Goal: Find specific page/section: Find specific page/section

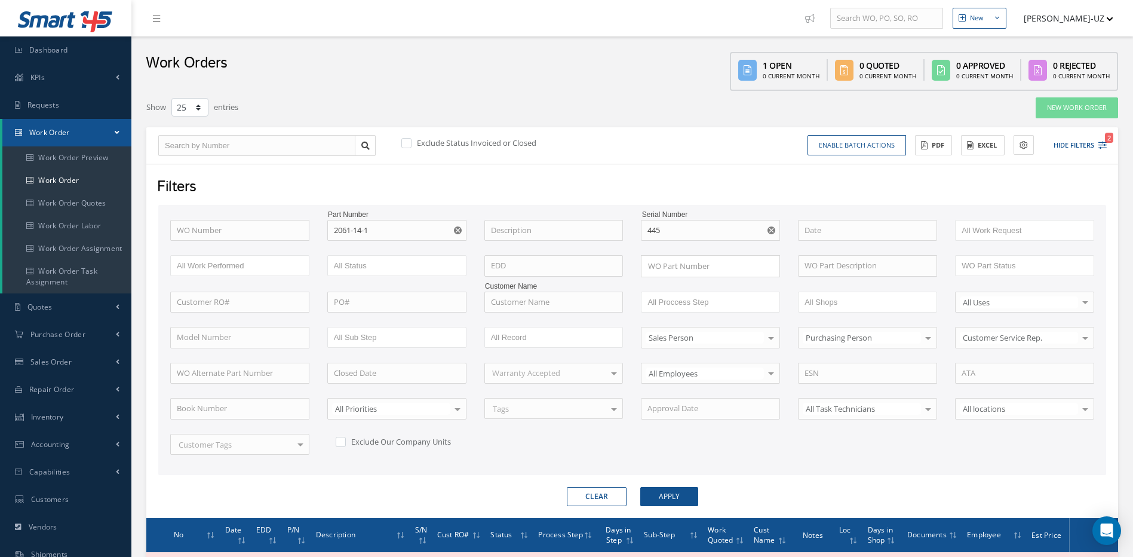
select select "25"
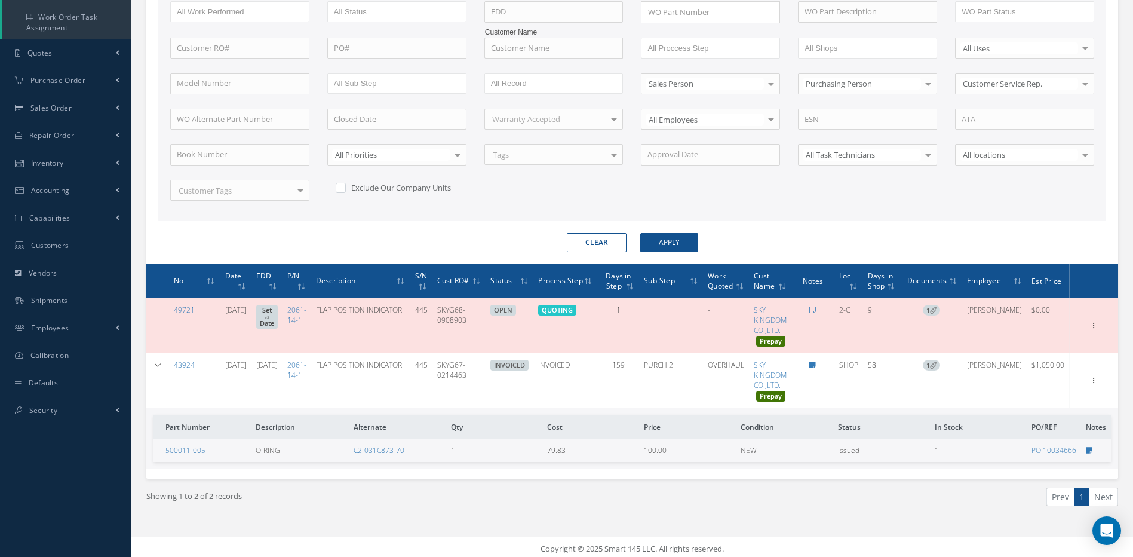
scroll to position [257, 0]
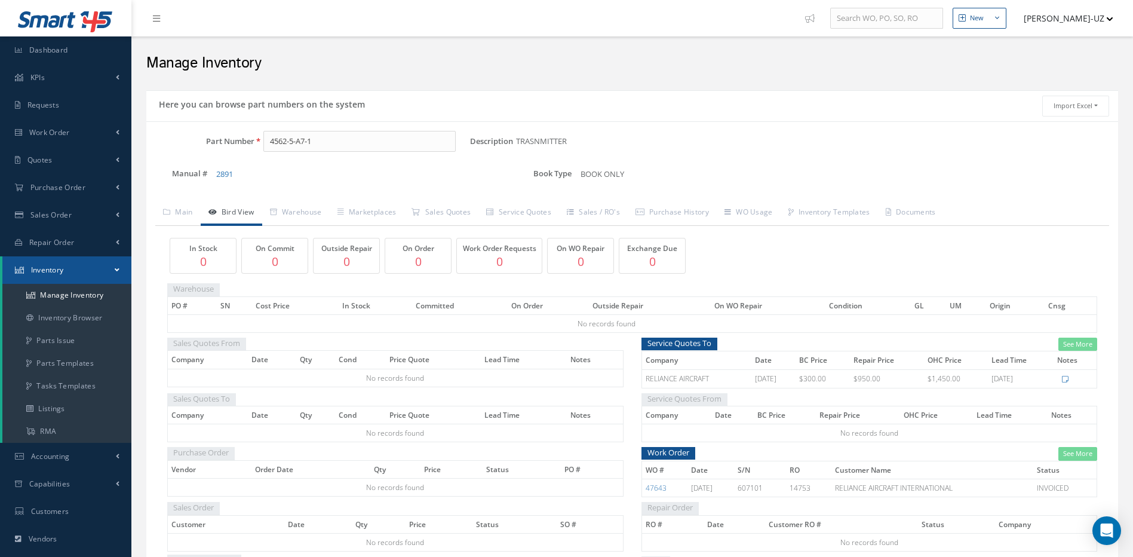
scroll to position [60, 0]
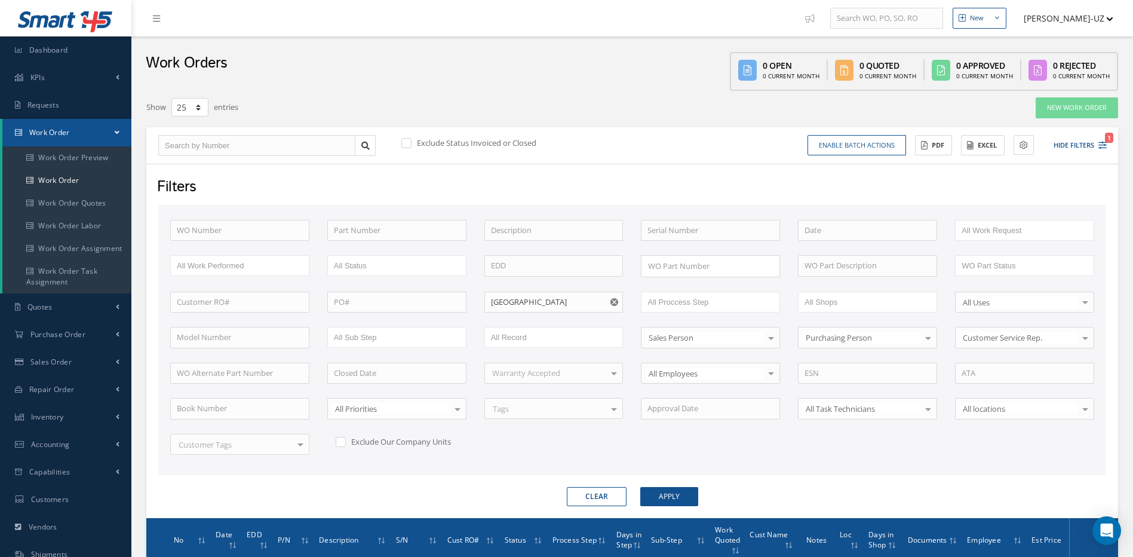
select select "25"
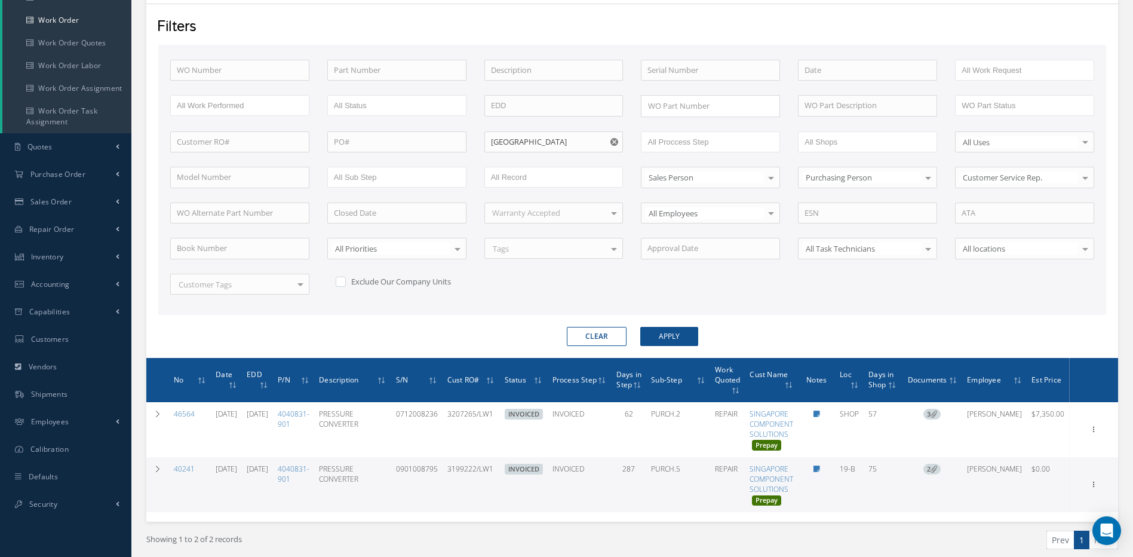
scroll to position [181, 0]
